Goal: Task Accomplishment & Management: Manage account settings

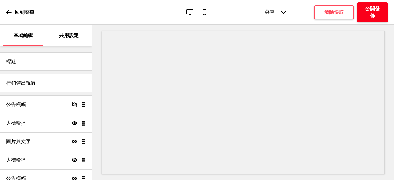
click at [370, 13] on h4 "公開發佈" at bounding box center [372, 13] width 18 height 14
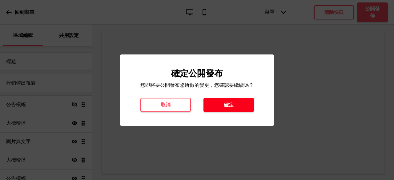
click at [232, 107] on h4 "確定" at bounding box center [229, 104] width 10 height 7
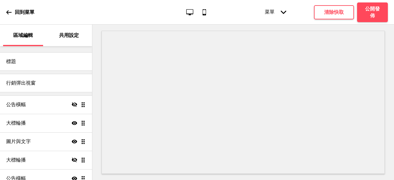
click at [22, 14] on p "回到菜單" at bounding box center [25, 12] width 20 height 7
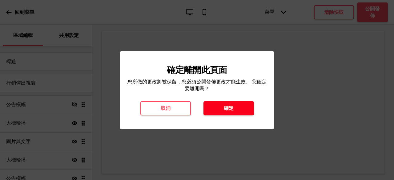
click at [229, 109] on h4 "確定" at bounding box center [229, 108] width 10 height 7
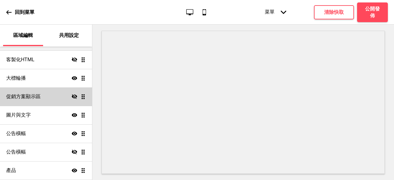
scroll to position [1, 0]
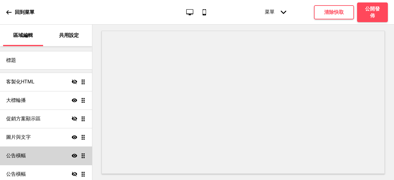
click at [31, 153] on div "公告橫幅 顯示 拖曳" at bounding box center [46, 155] width 92 height 18
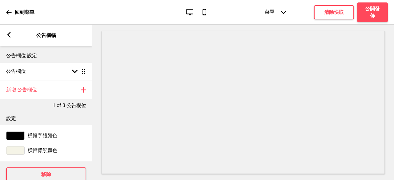
click at [12, 37] on div "箭頭left 公告橫幅" at bounding box center [46, 36] width 92 height 22
click at [10, 36] on icon at bounding box center [8, 35] width 3 height 6
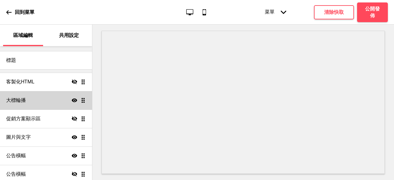
click at [32, 102] on div "大標輪播 顯示 拖曳" at bounding box center [46, 100] width 92 height 18
select select "10000"
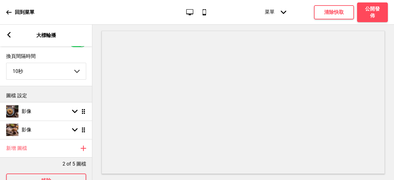
scroll to position [55, 0]
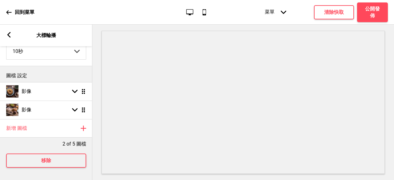
click at [10, 40] on div "箭頭left 大標輪播" at bounding box center [46, 36] width 92 height 22
click at [10, 38] on div "箭頭left" at bounding box center [9, 35] width 6 height 7
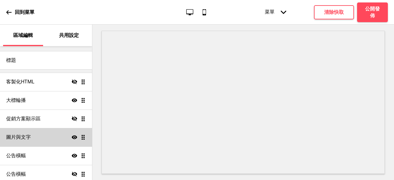
click at [33, 135] on div "圖片與文字 顯示 拖曳" at bounding box center [46, 137] width 92 height 18
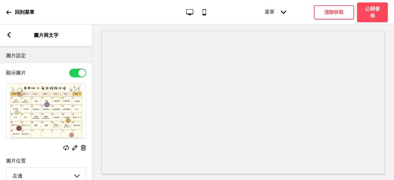
click at [69, 149] on rect at bounding box center [66, 148] width 6 height 6
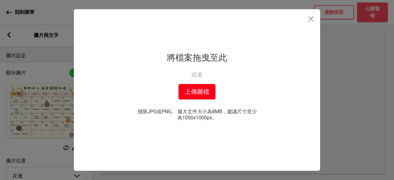
click at [197, 94] on button "上傳圖檔" at bounding box center [196, 91] width 37 height 15
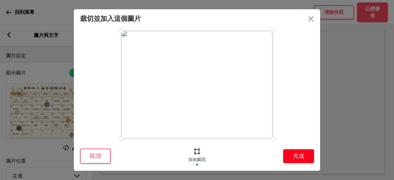
click at [298, 160] on button "完成" at bounding box center [298, 156] width 31 height 14
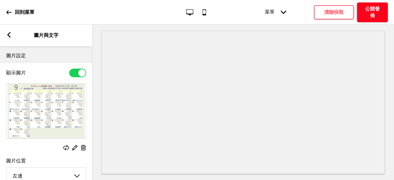
click at [380, 15] on h4 "公開發佈" at bounding box center [372, 13] width 18 height 14
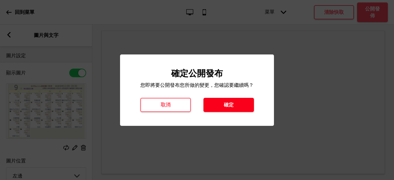
click at [227, 104] on h4 "確定" at bounding box center [229, 104] width 10 height 7
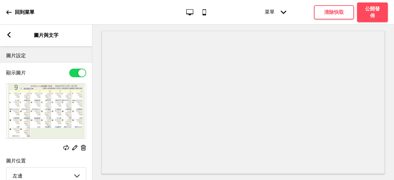
click at [31, 9] on p "回到菜單" at bounding box center [25, 12] width 20 height 7
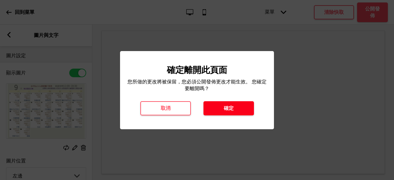
click at [250, 108] on button "確定" at bounding box center [228, 108] width 50 height 14
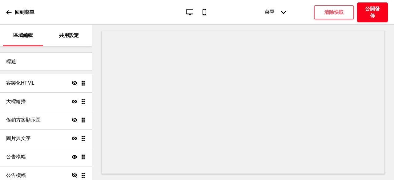
click at [378, 10] on h4 "公開發佈" at bounding box center [372, 13] width 18 height 14
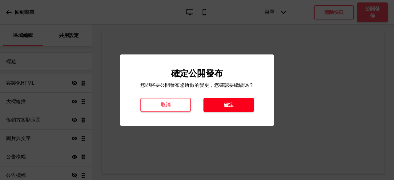
click at [241, 104] on button "確定" at bounding box center [228, 105] width 50 height 14
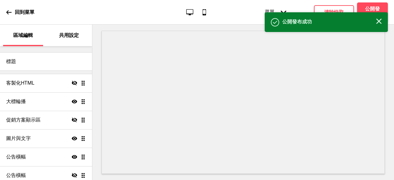
click at [14, 10] on div "回到菜單" at bounding box center [20, 12] width 28 height 17
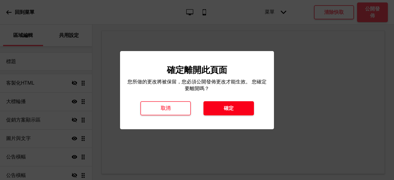
click at [228, 105] on h4 "確定" at bounding box center [229, 108] width 10 height 7
